Goal: Task Accomplishment & Management: Use online tool/utility

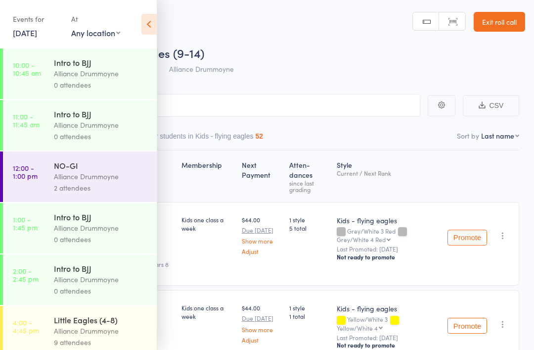
click at [150, 25] on icon at bounding box center [148, 24] width 15 height 21
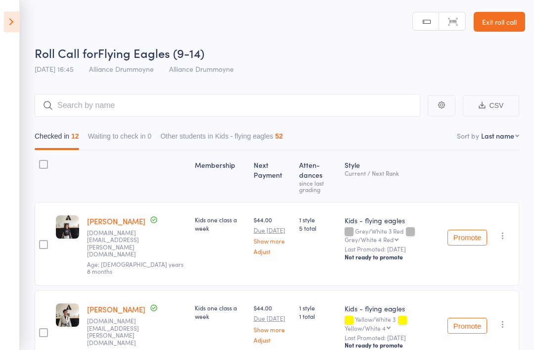
click at [26, 37] on header "Roll Call for Flying Eagles (9-14) 10 Oct 16:45 Alliance Drummoyne Alliance Dru…" at bounding box center [267, 39] width 534 height 79
click at [17, 25] on icon at bounding box center [11, 21] width 15 height 21
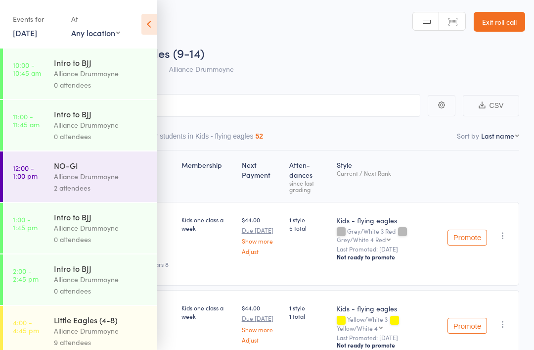
click at [37, 29] on link "10 Oct, 2025" at bounding box center [25, 32] width 24 height 11
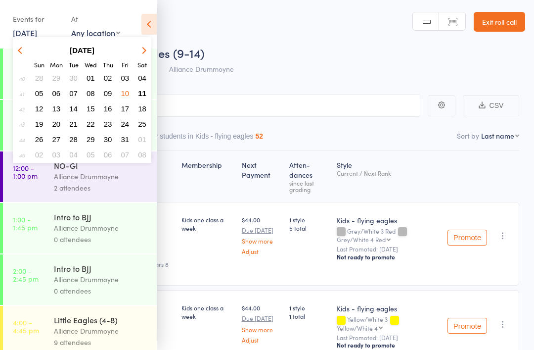
click at [145, 90] on span "11" at bounding box center [142, 93] width 8 height 8
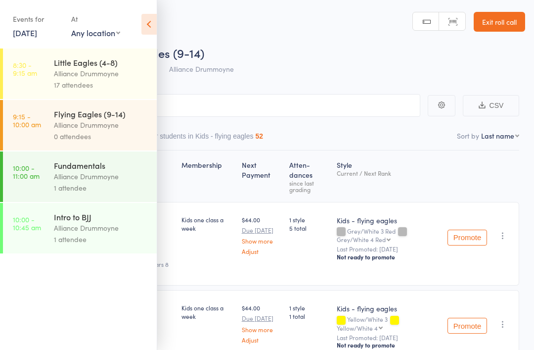
click at [115, 73] on div "Alliance Drummoyne" at bounding box center [101, 73] width 94 height 11
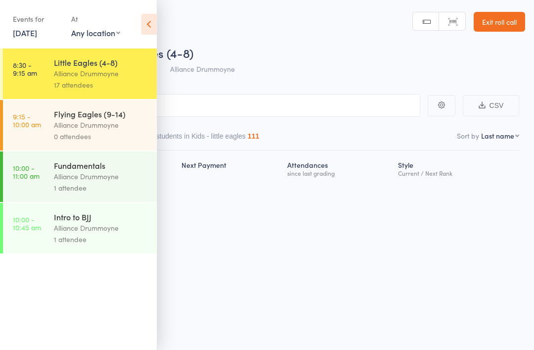
click at [149, 21] on icon at bounding box center [148, 24] width 15 height 21
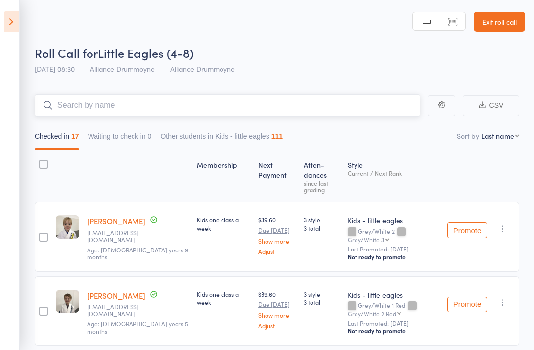
click at [363, 109] on input "search" at bounding box center [228, 105] width 386 height 23
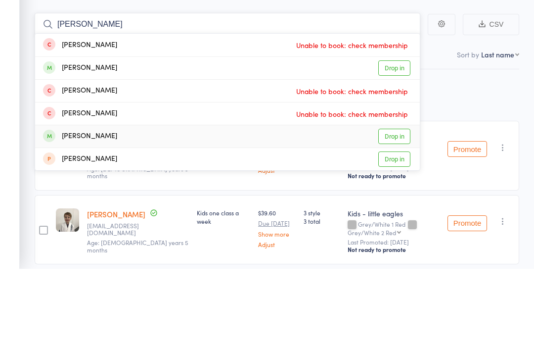
type input "Pete"
click at [402, 210] on link "Drop in" at bounding box center [394, 217] width 32 height 15
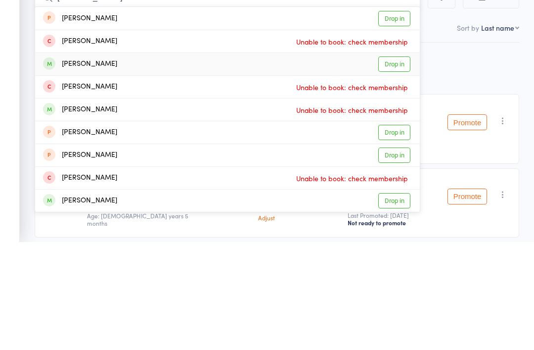
type input "sophia"
click at [399, 164] on link "Drop in" at bounding box center [394, 171] width 32 height 15
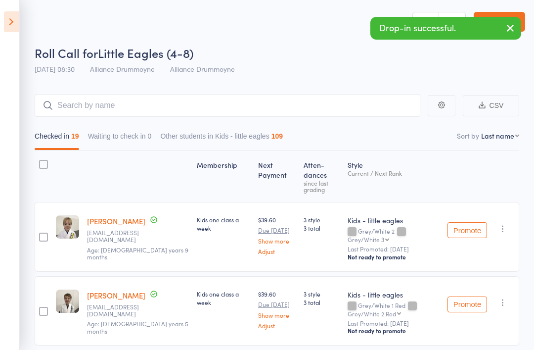
click at [511, 139] on select "First name Last name Birthday today? Behind on payments? Check in time Next pay…" at bounding box center [500, 136] width 38 height 10
select select "9"
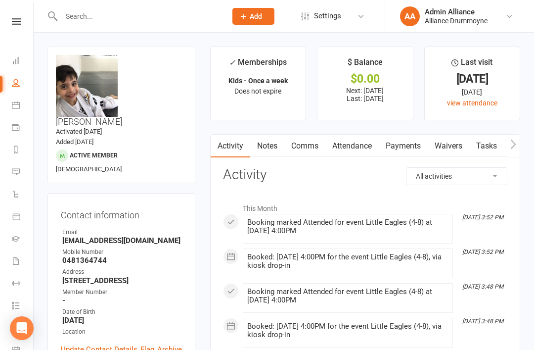
click at [19, 20] on icon at bounding box center [16, 21] width 9 height 6
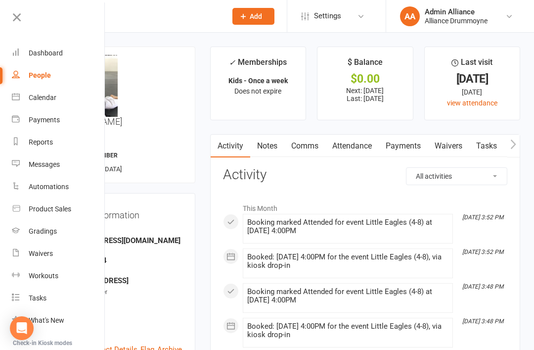
click at [54, 56] on div "Dashboard" at bounding box center [46, 53] width 34 height 8
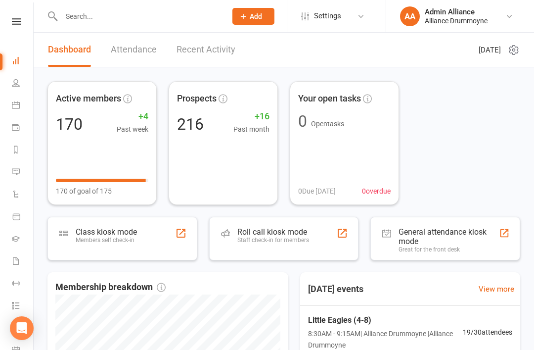
click at [312, 225] on div "Roll call kiosk mode Staff check-in for members" at bounding box center [284, 239] width 150 height 44
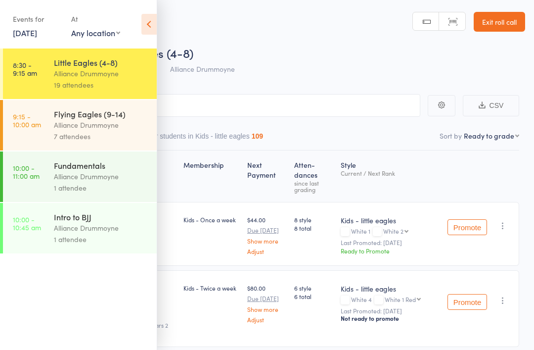
click at [151, 18] on icon at bounding box center [148, 24] width 15 height 21
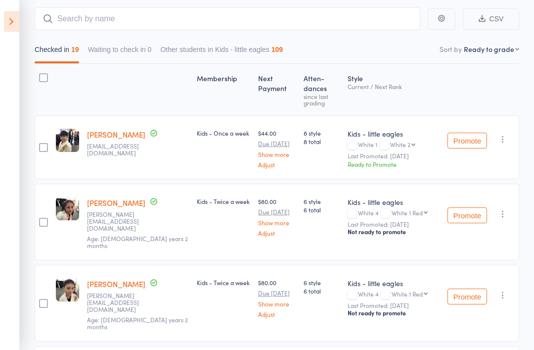
scroll to position [147, 0]
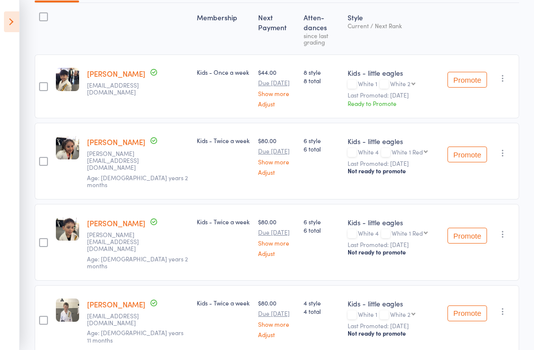
click at [473, 72] on button "Promote" at bounding box center [468, 80] width 40 height 16
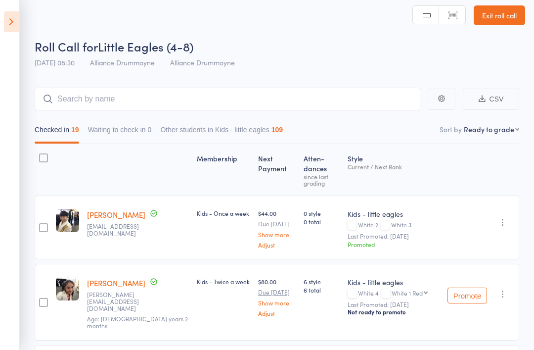
scroll to position [0, 0]
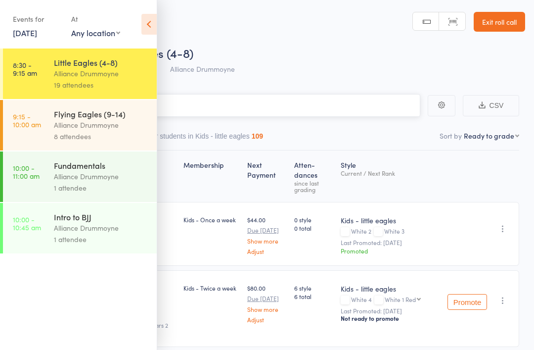
type input "N"
